Goal: Information Seeking & Learning: Check status

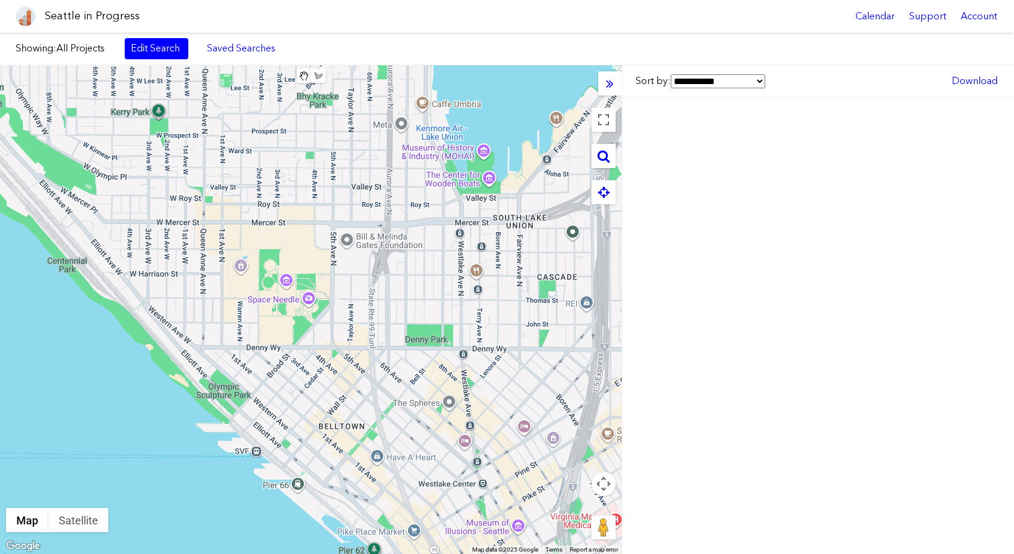
drag, startPoint x: 537, startPoint y: 306, endPoint x: 243, endPoint y: 265, distance: 297.0
click at [242, 265] on div at bounding box center [311, 309] width 622 height 489
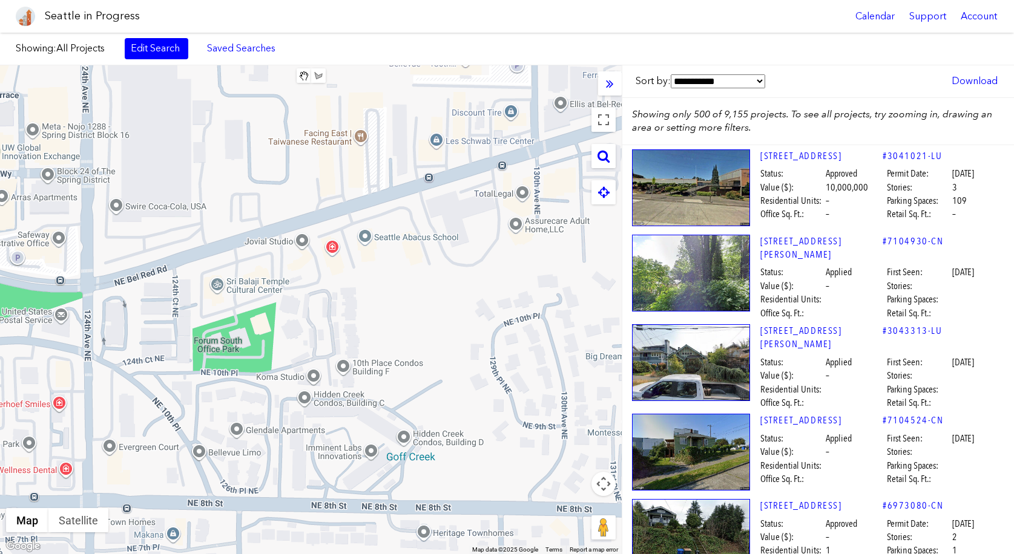
drag, startPoint x: 488, startPoint y: 268, endPoint x: 432, endPoint y: 291, distance: 60.2
click at [432, 291] on div at bounding box center [311, 309] width 622 height 489
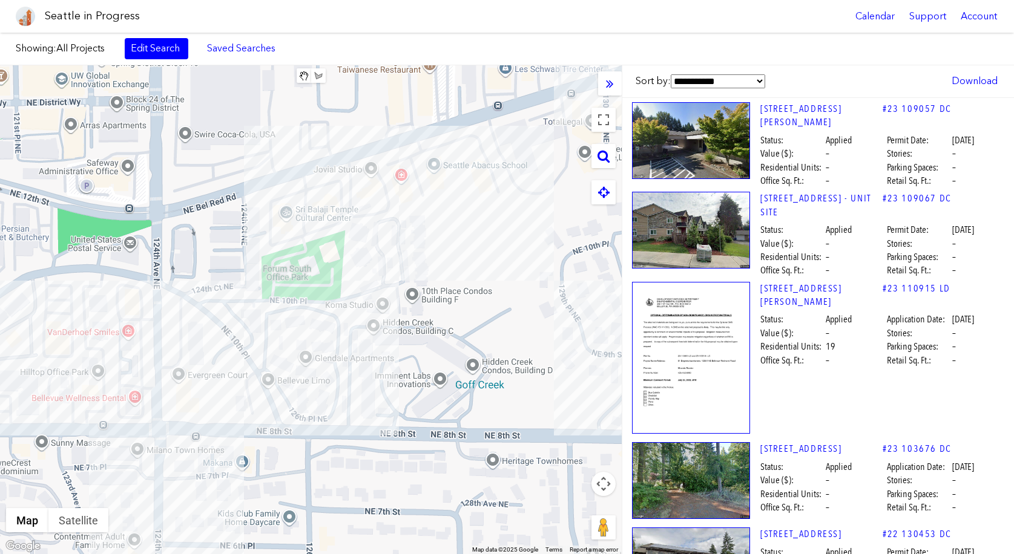
drag, startPoint x: 435, startPoint y: 218, endPoint x: 510, endPoint y: 140, distance: 108.3
click at [510, 140] on div at bounding box center [311, 309] width 622 height 489
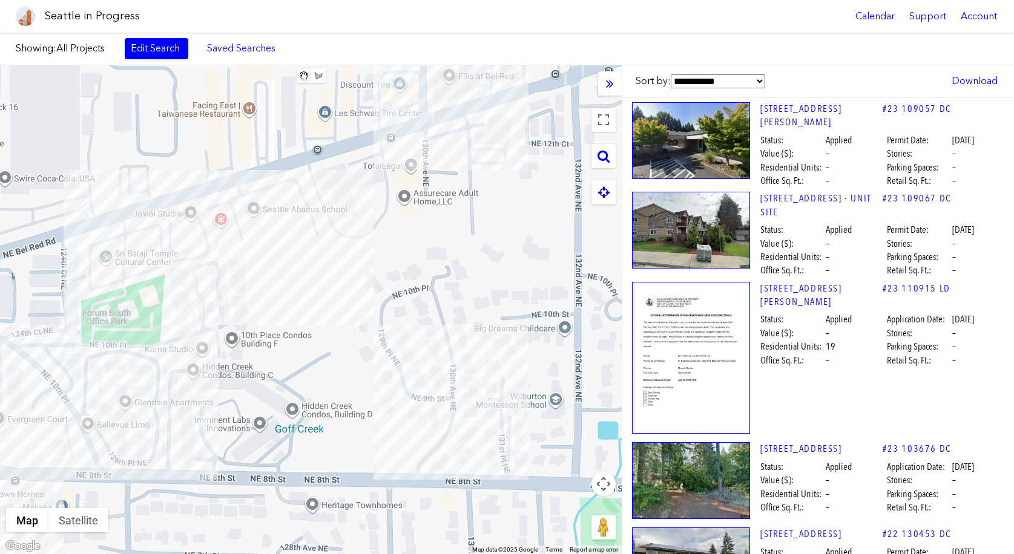
drag, startPoint x: 220, startPoint y: 304, endPoint x: -76, endPoint y: 366, distance: 301.8
click at [0, 366] on html "Seattle in Progress Calendar Support Account About [GEOGRAPHIC_DATA] in Progres…" at bounding box center [507, 277] width 1014 height 554
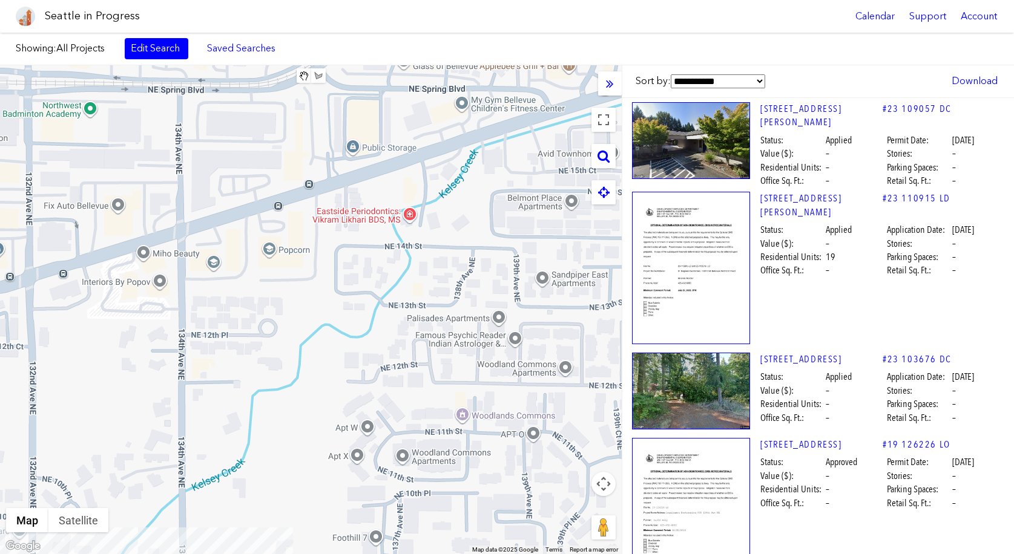
drag, startPoint x: 476, startPoint y: 211, endPoint x: 43, endPoint y: 399, distance: 471.9
click at [43, 399] on div at bounding box center [311, 309] width 622 height 489
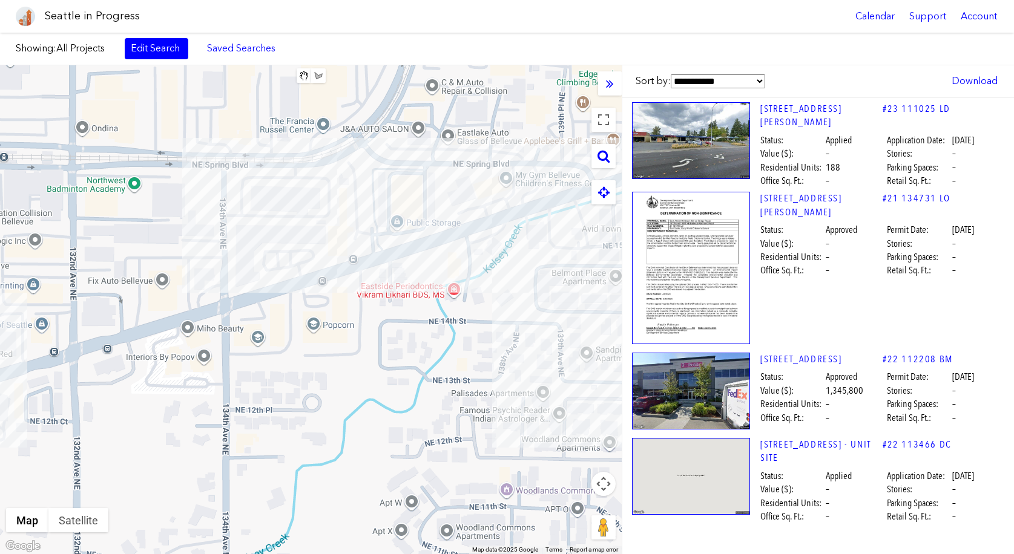
drag, startPoint x: 256, startPoint y: 202, endPoint x: 290, endPoint y: 252, distance: 61.1
click at [290, 252] on div at bounding box center [311, 309] width 622 height 489
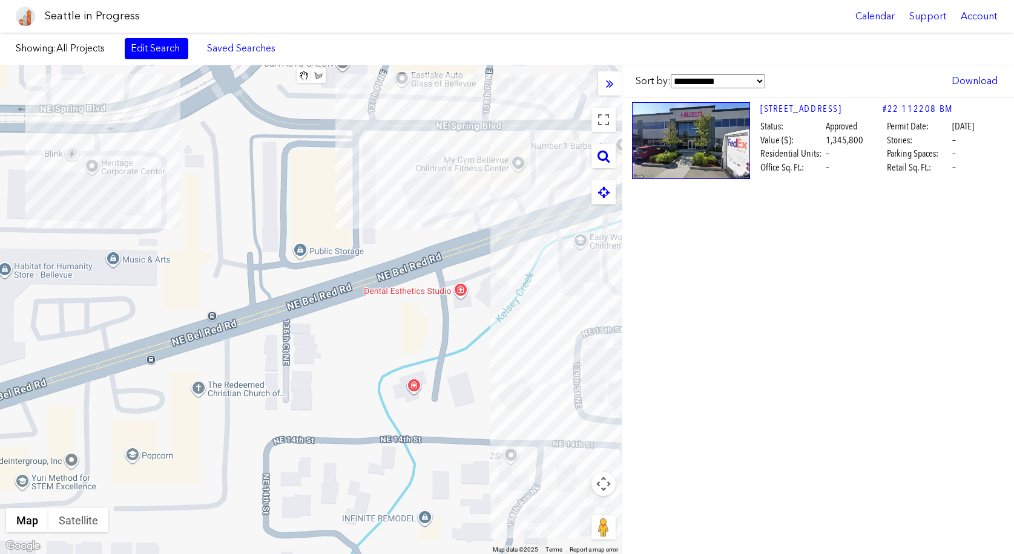
drag, startPoint x: 441, startPoint y: 268, endPoint x: 213, endPoint y: 252, distance: 228.7
click at [213, 252] on div at bounding box center [311, 309] width 622 height 489
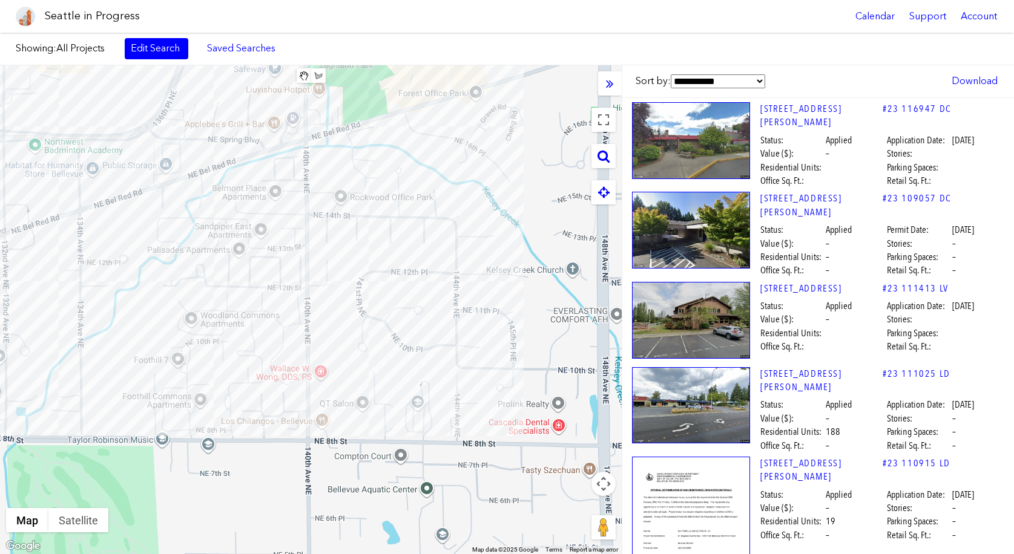
drag, startPoint x: 490, startPoint y: 337, endPoint x: 376, endPoint y: 217, distance: 164.8
click at [376, 217] on div at bounding box center [311, 309] width 622 height 489
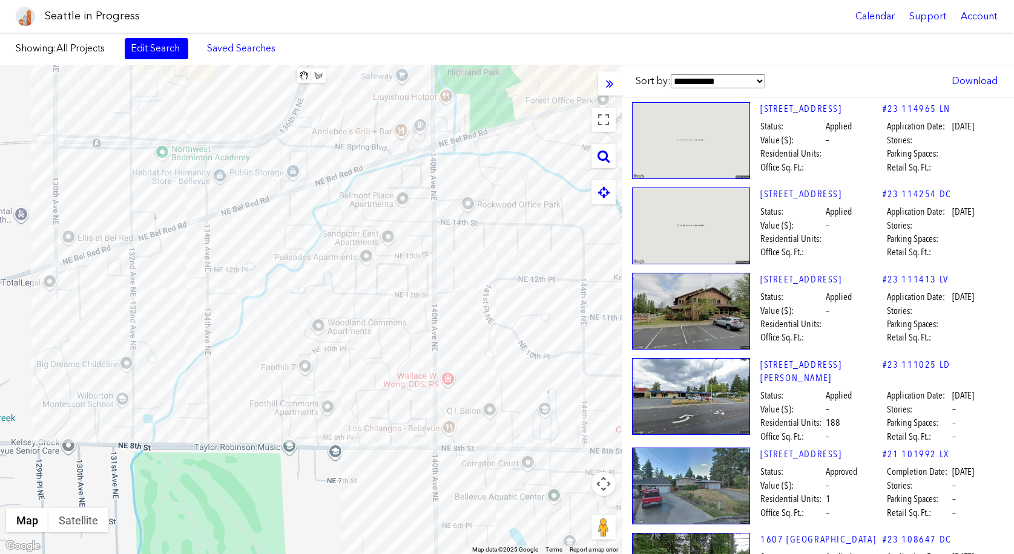
drag, startPoint x: 164, startPoint y: 229, endPoint x: 255, endPoint y: 231, distance: 91.4
click at [255, 231] on div at bounding box center [311, 309] width 622 height 489
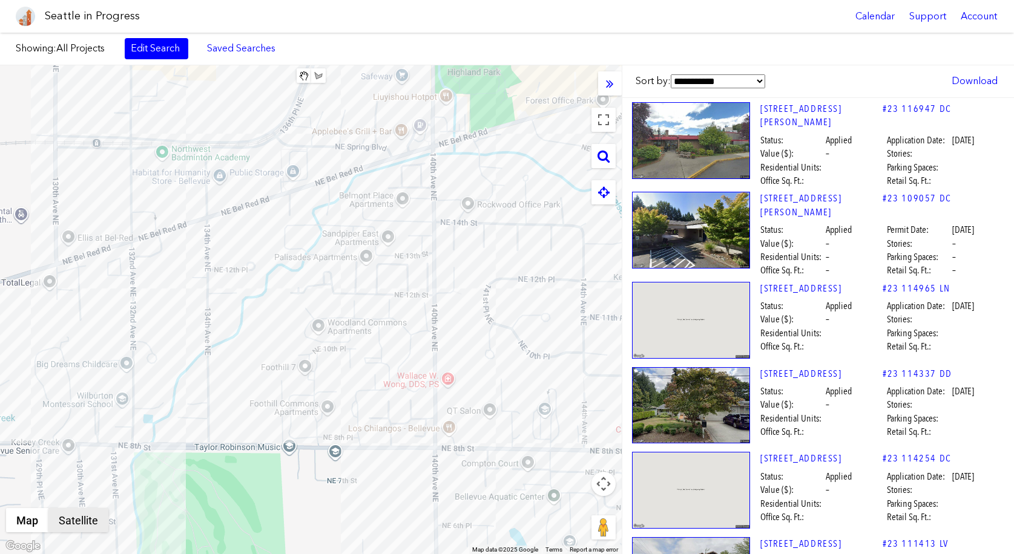
click at [87, 530] on button "Satellite" at bounding box center [78, 520] width 60 height 24
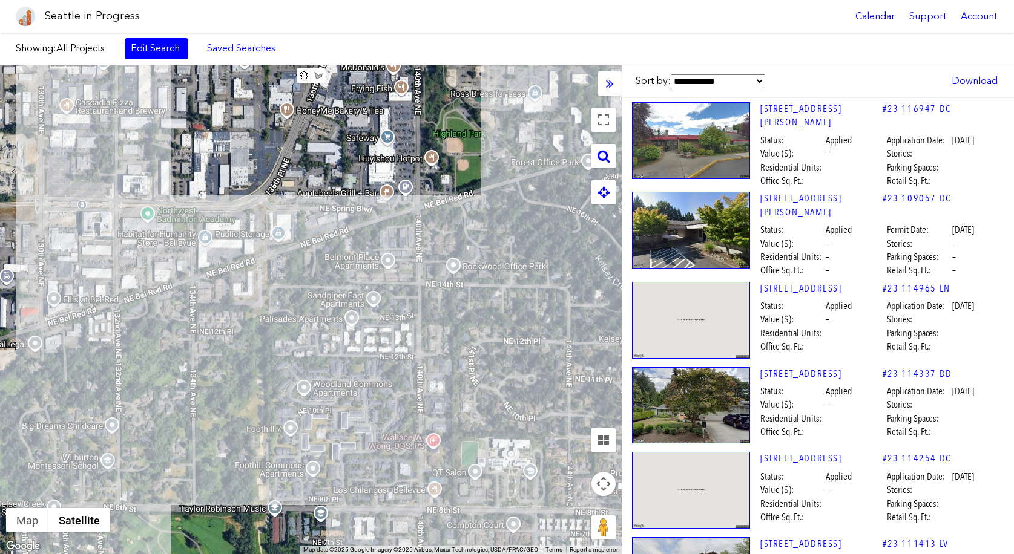
drag, startPoint x: 264, startPoint y: 275, endPoint x: 247, endPoint y: 327, distance: 54.7
click at [220, 346] on div at bounding box center [311, 309] width 622 height 489
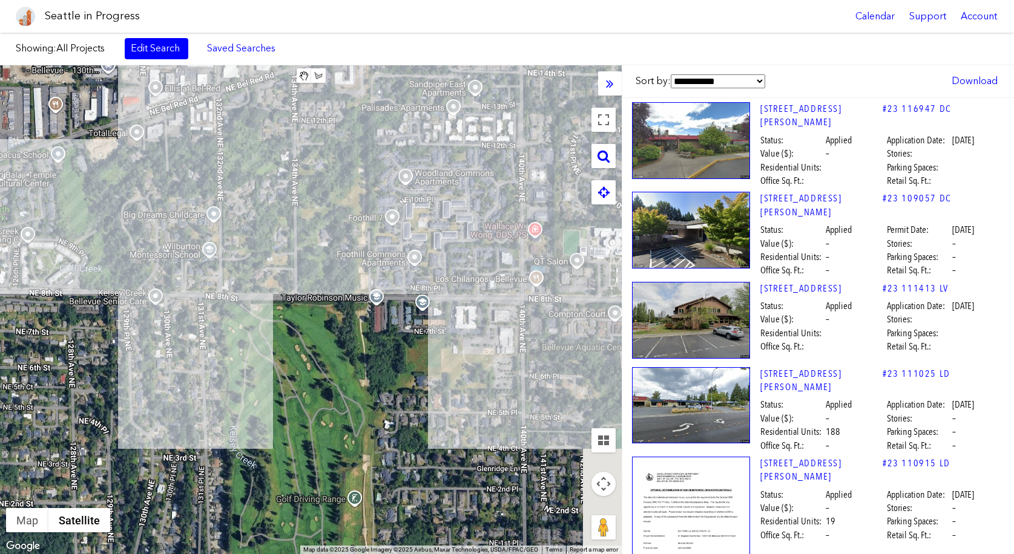
drag, startPoint x: 301, startPoint y: 205, endPoint x: 337, endPoint y: 138, distance: 75.6
click at [337, 138] on div at bounding box center [311, 309] width 622 height 489
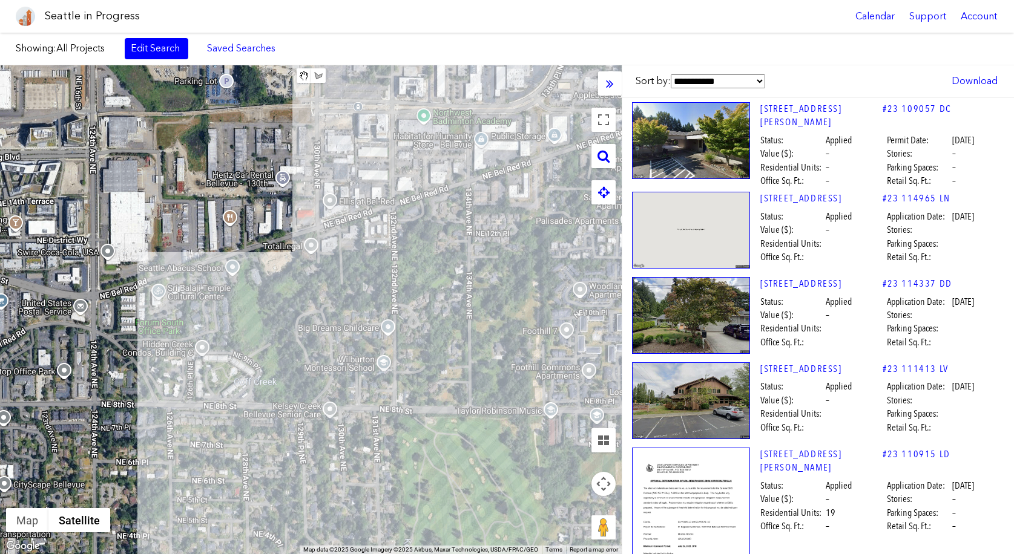
drag, startPoint x: 156, startPoint y: 186, endPoint x: 330, endPoint y: 300, distance: 207.8
click at [330, 300] on div at bounding box center [311, 309] width 622 height 489
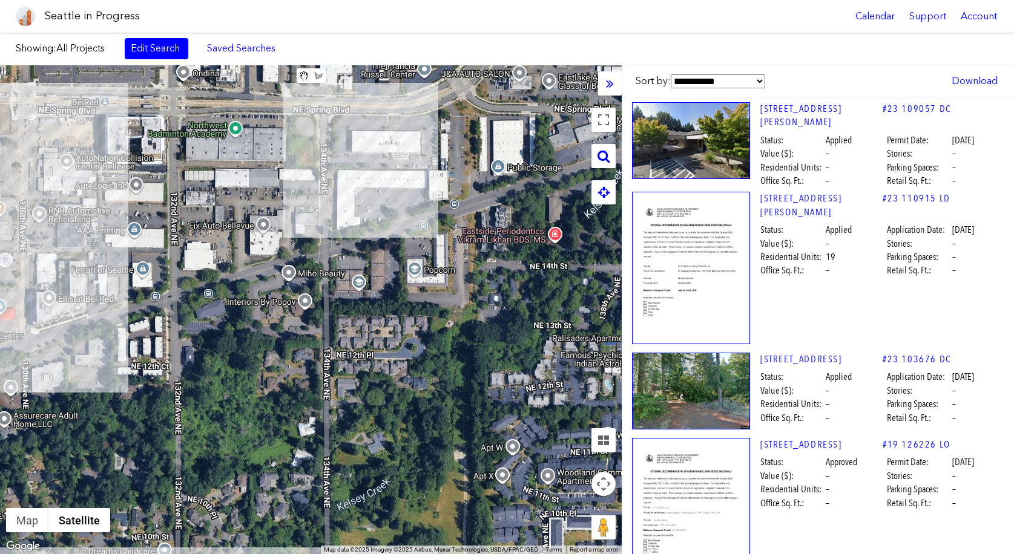
drag, startPoint x: 533, startPoint y: 185, endPoint x: 205, endPoint y: 342, distance: 364.4
click at [204, 343] on div at bounding box center [311, 309] width 622 height 489
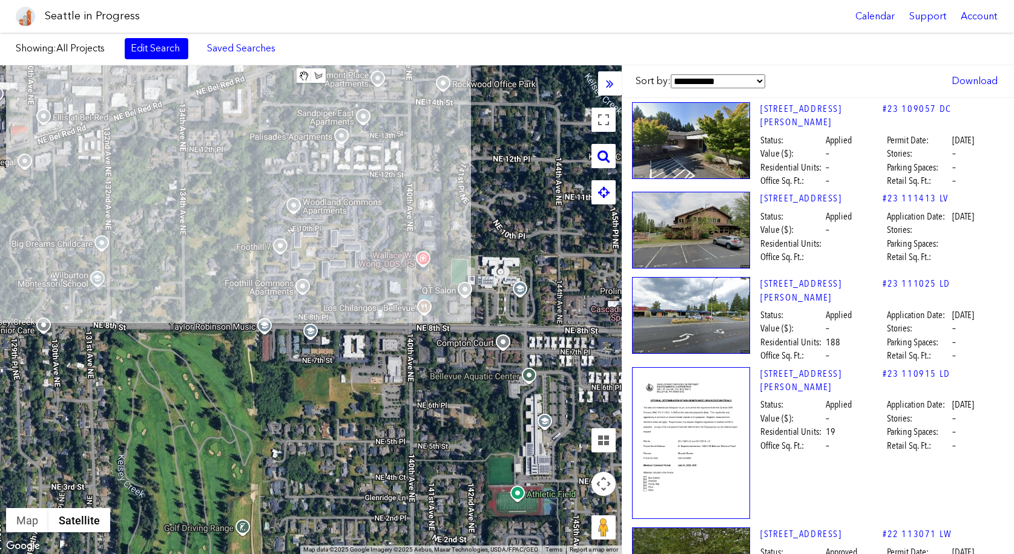
drag, startPoint x: 425, startPoint y: 344, endPoint x: 293, endPoint y: 163, distance: 223.5
click at [284, 156] on div at bounding box center [311, 309] width 622 height 489
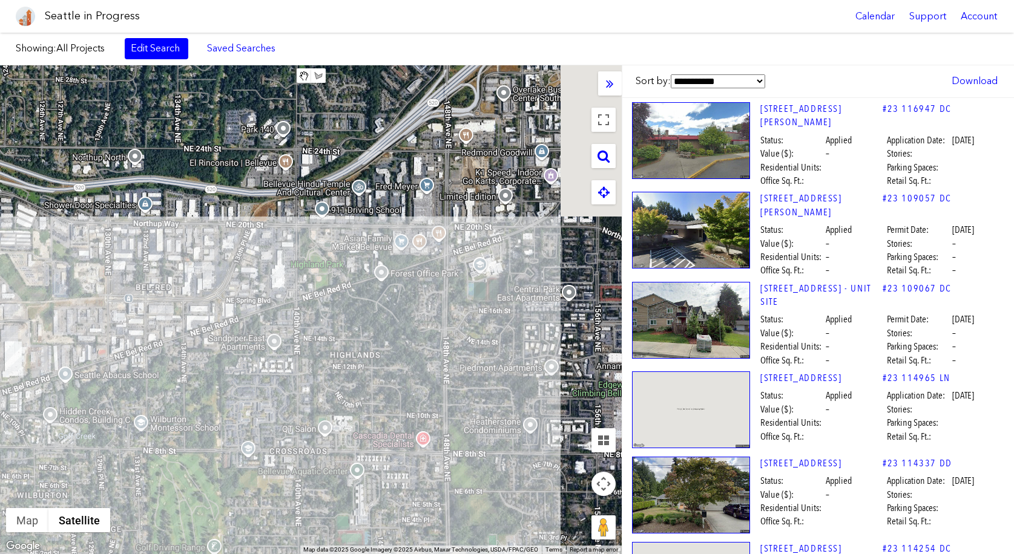
drag, startPoint x: 221, startPoint y: 202, endPoint x: 148, endPoint y: 399, distance: 210.3
click at [148, 399] on div at bounding box center [311, 309] width 622 height 489
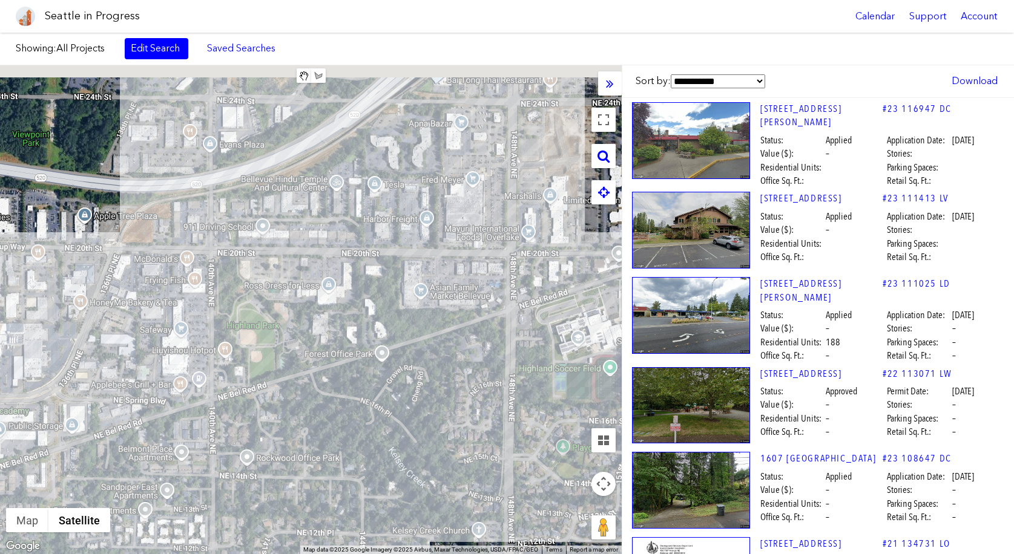
drag, startPoint x: 307, startPoint y: 347, endPoint x: 359, endPoint y: 398, distance: 72.8
click at [359, 398] on div at bounding box center [311, 309] width 622 height 489
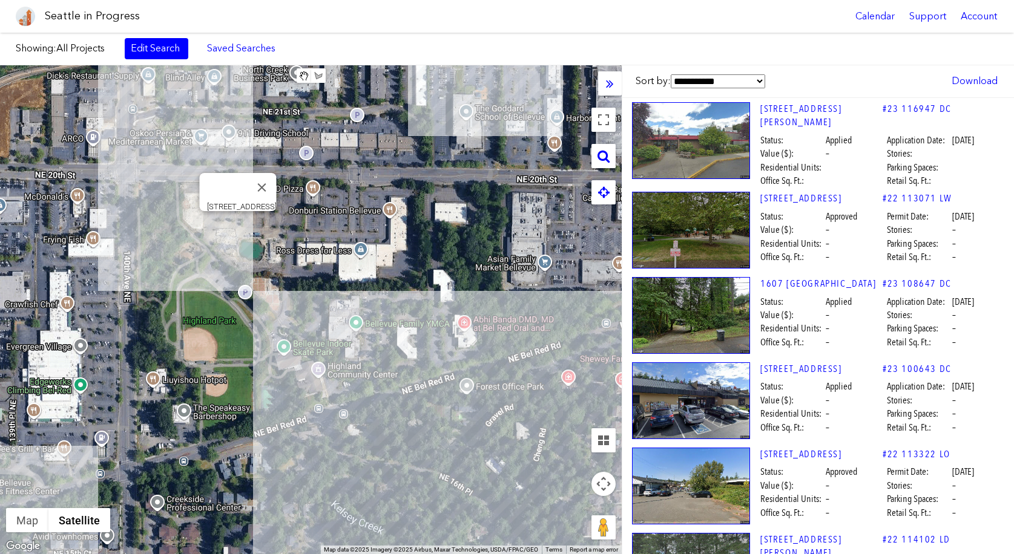
click at [236, 224] on div "[STREET_ADDRESS]" at bounding box center [311, 309] width 622 height 489
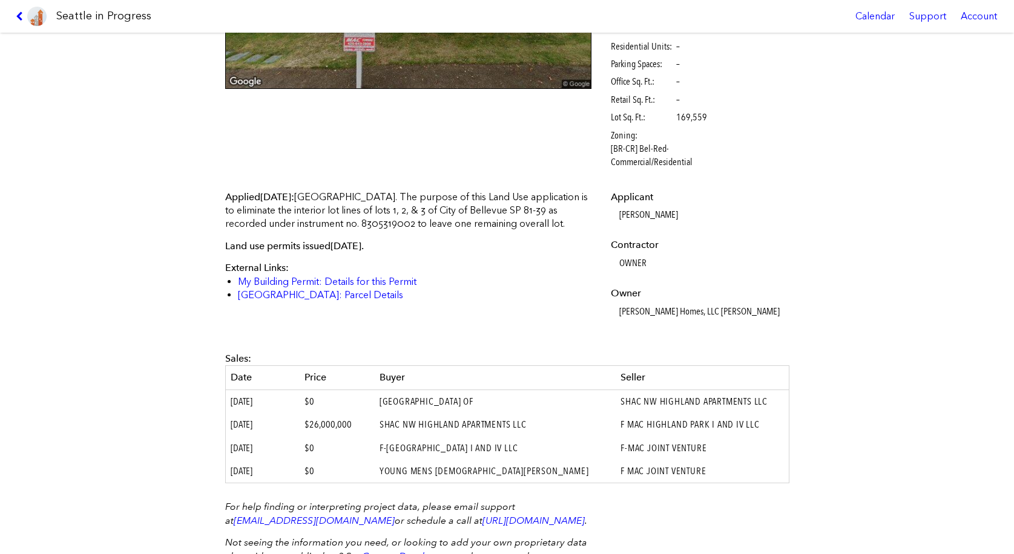
scroll to position [245, 0]
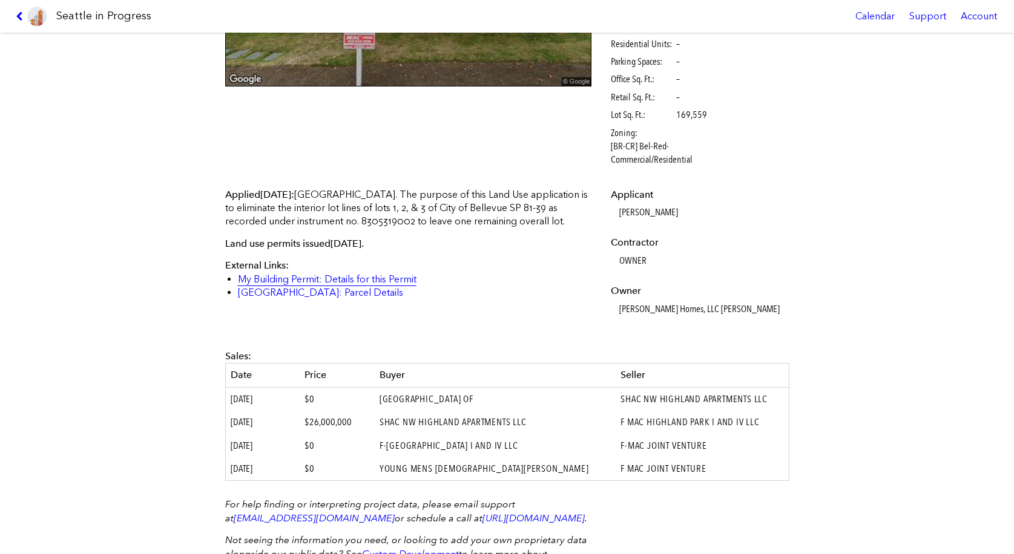
click at [305, 281] on link "My Building Permit: Details for this Permit" at bounding box center [327, 280] width 179 height 12
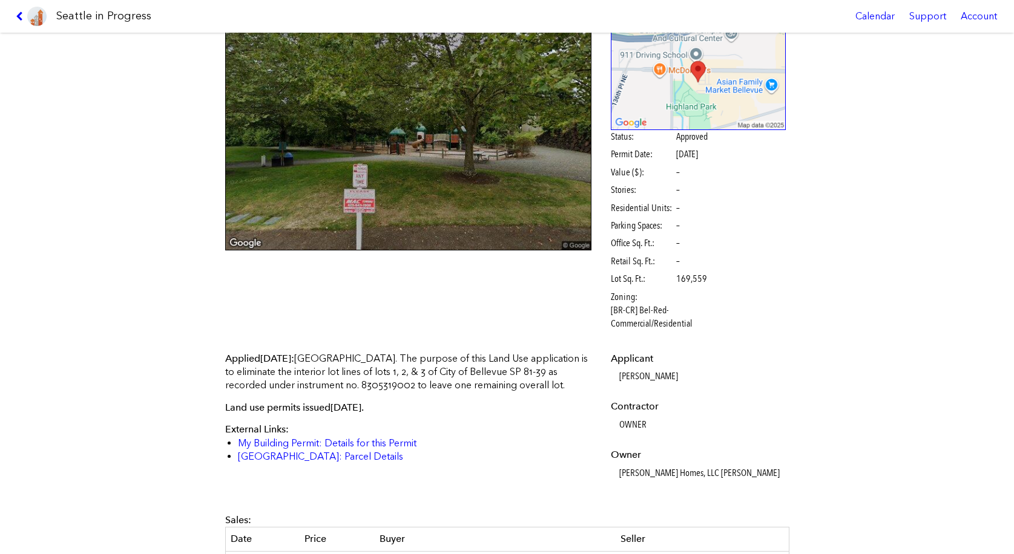
scroll to position [78, 0]
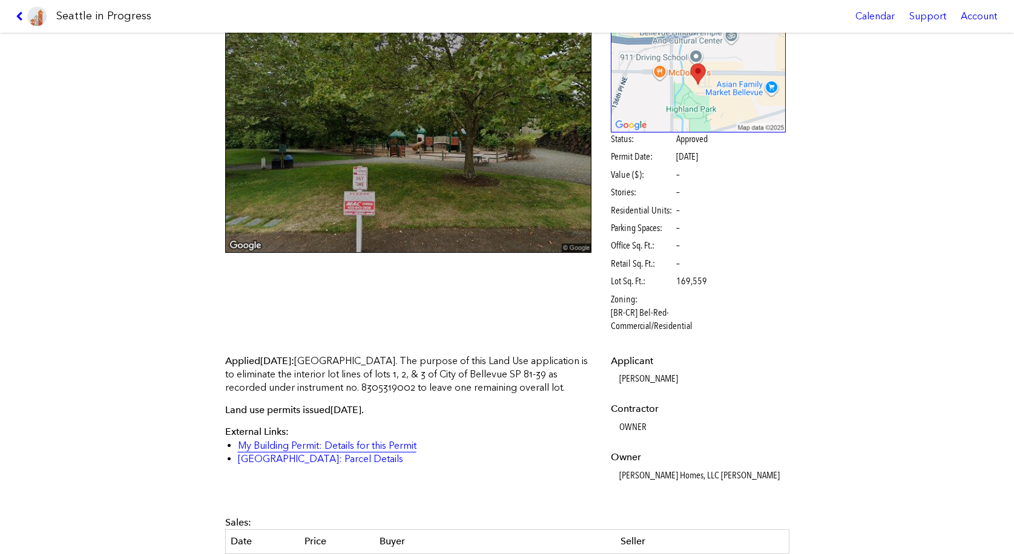
click at [367, 445] on link "My Building Permit: Details for this Permit" at bounding box center [327, 446] width 179 height 12
drag, startPoint x: 699, startPoint y: 321, endPoint x: 603, endPoint y: 312, distance: 96.7
click at [603, 312] on div "Status: Approved Permit Date: [DATE] Value ($): – Stories: – Residential Units:…" at bounding box center [698, 176] width 192 height 339
copy span "[BR-CR] Bel-Red-Commercial/Residential"
